Goal: Transaction & Acquisition: Subscribe to service/newsletter

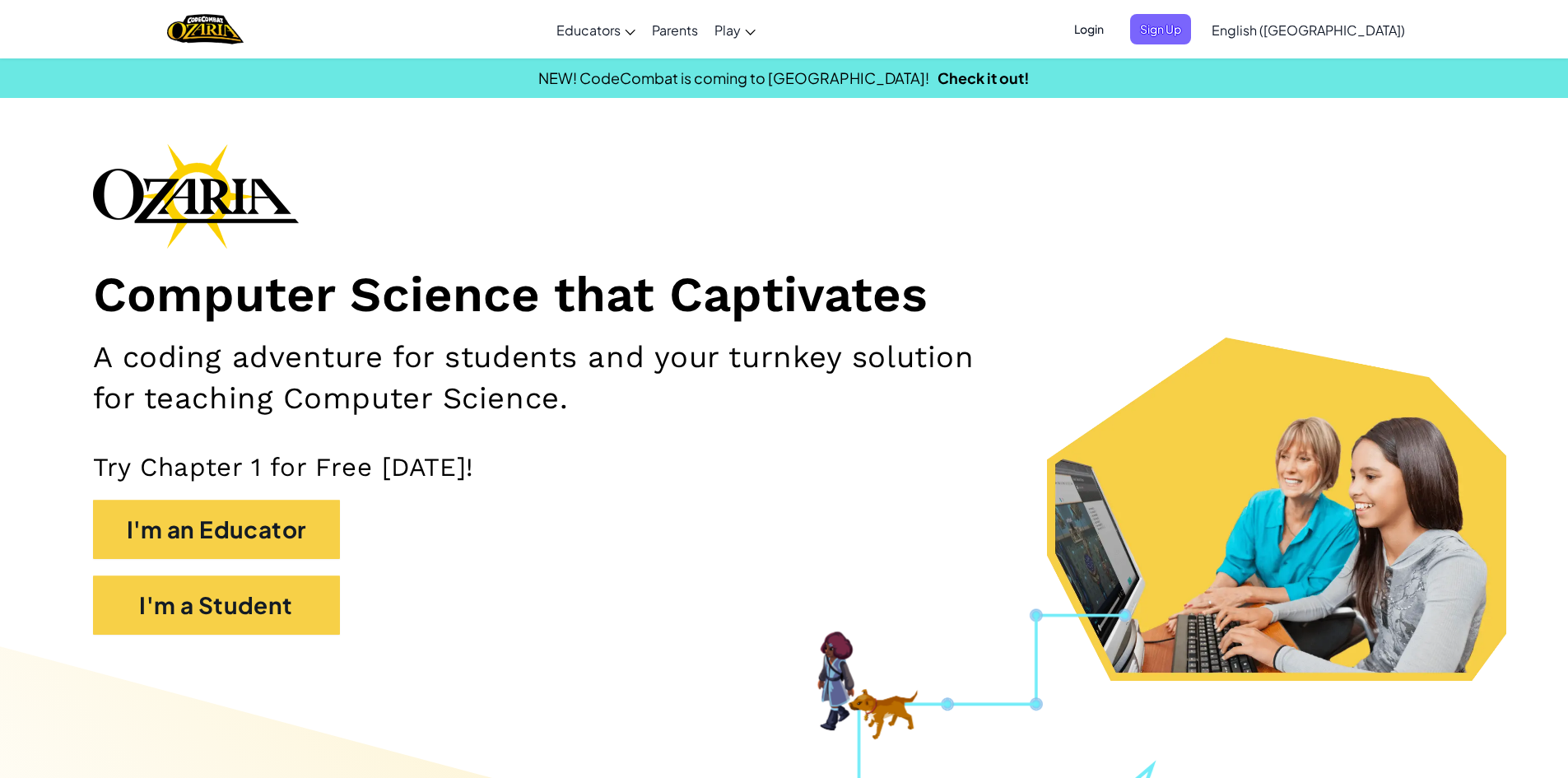
click at [1230, 48] on div "Login Sign Up English ([GEOGRAPHIC_DATA]) English ([GEOGRAPHIC_DATA]) English (…" at bounding box center [1234, 30] width 358 height 45
click at [1191, 20] on span "Sign Up" at bounding box center [1160, 28] width 61 height 30
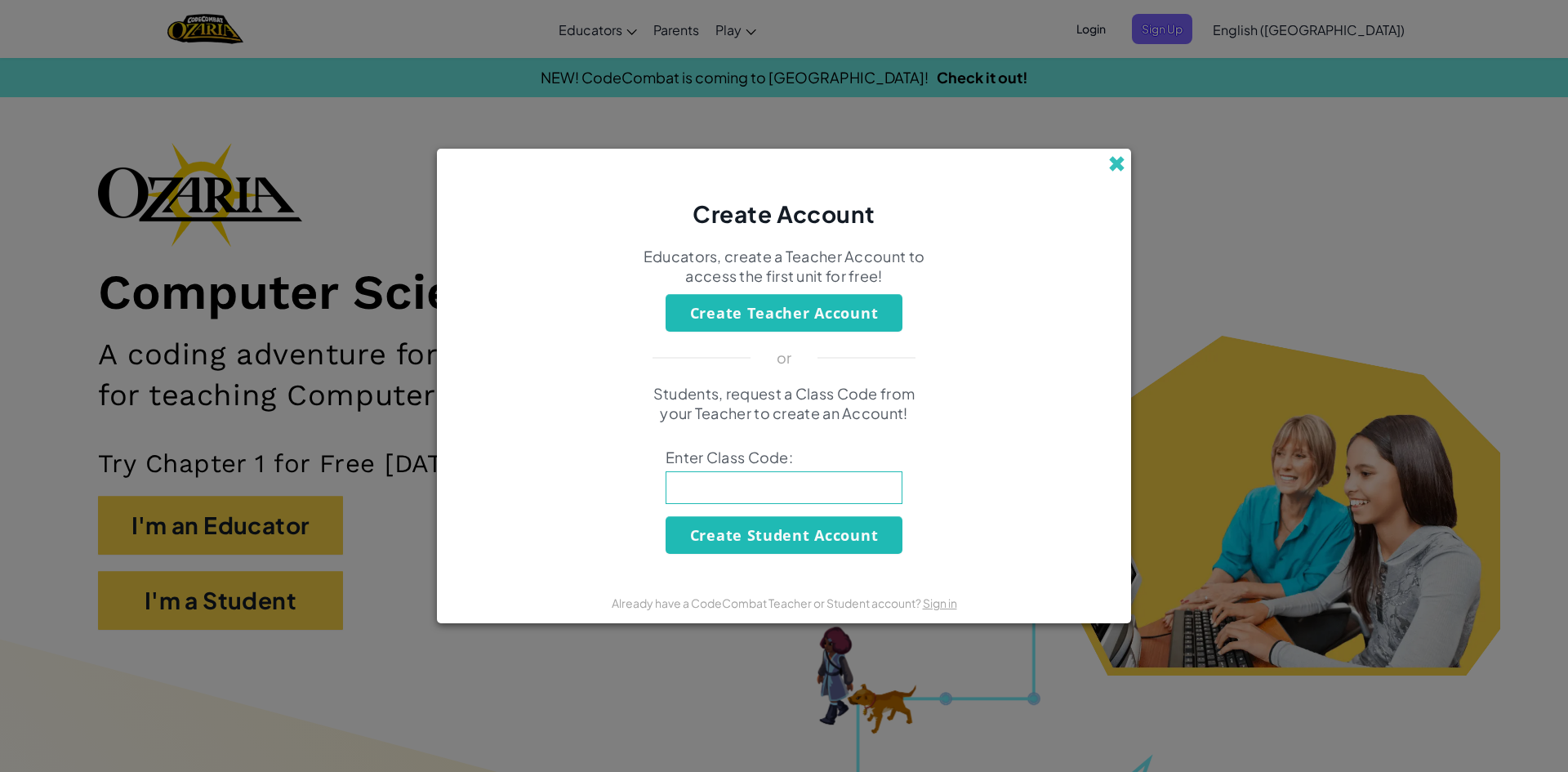
click at [1119, 161] on span at bounding box center [1117, 164] width 17 height 17
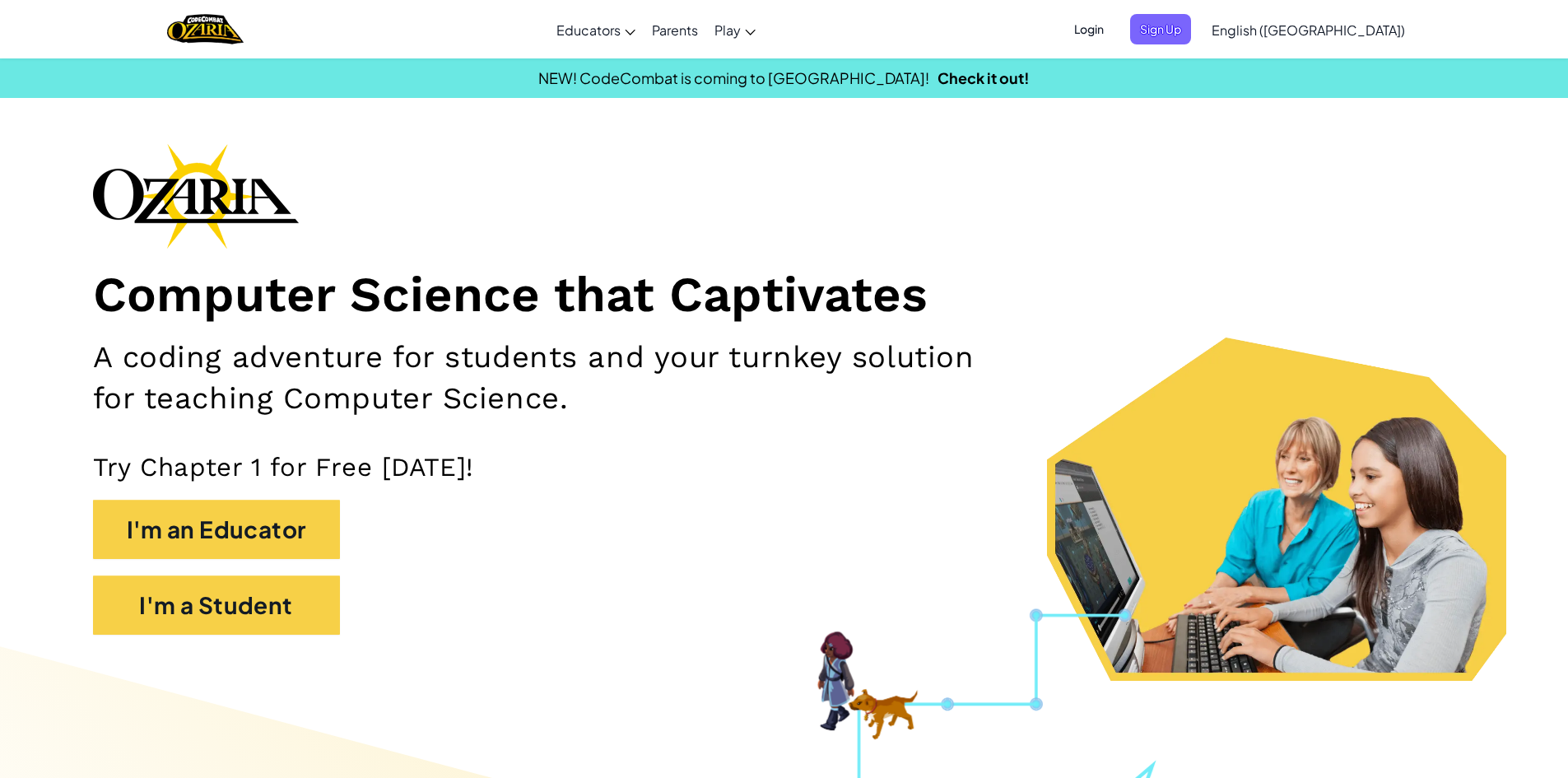
click at [1113, 17] on span "Login" at bounding box center [1088, 28] width 49 height 30
